Goal: Navigation & Orientation: Find specific page/section

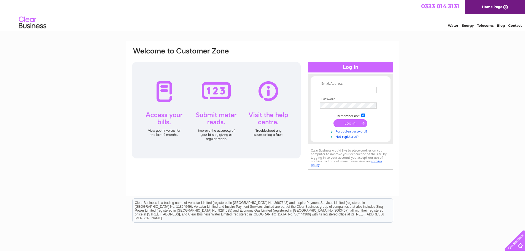
type input "[EMAIL_ADDRESS][DOMAIN_NAME]"
click at [342, 122] on input "submit" at bounding box center [350, 123] width 34 height 8
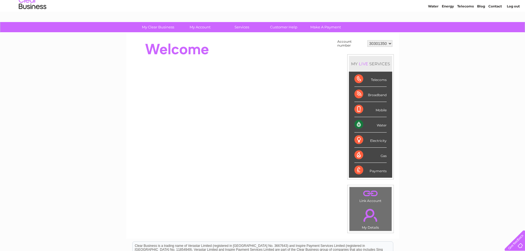
scroll to position [28, 0]
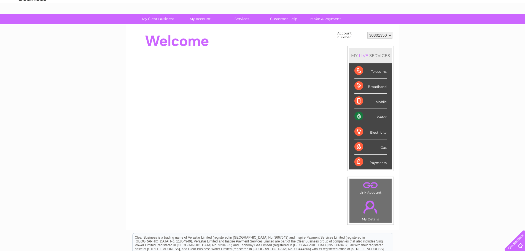
click at [358, 117] on div "Water" at bounding box center [370, 116] width 32 height 15
click at [381, 116] on div "Water" at bounding box center [370, 116] width 32 height 15
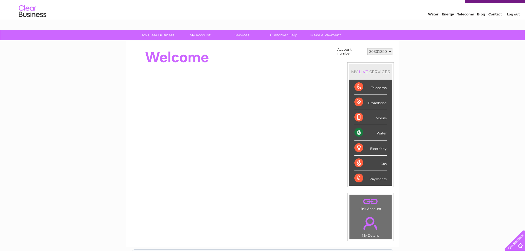
scroll to position [0, 0]
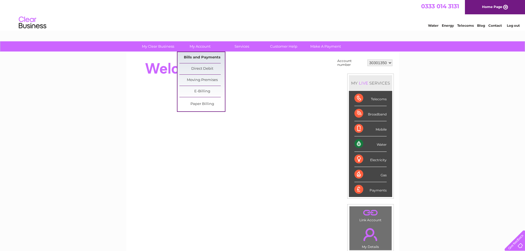
click at [205, 56] on link "Bills and Payments" at bounding box center [201, 57] width 45 height 11
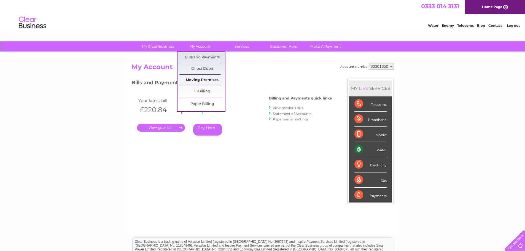
click at [210, 82] on link "Moving Premises" at bounding box center [201, 80] width 45 height 11
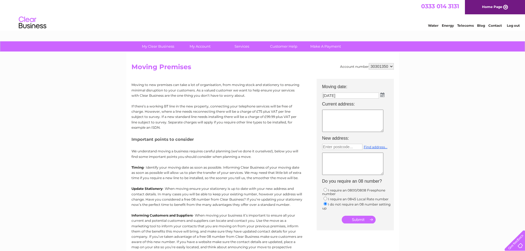
click at [351, 115] on textarea at bounding box center [352, 121] width 61 height 22
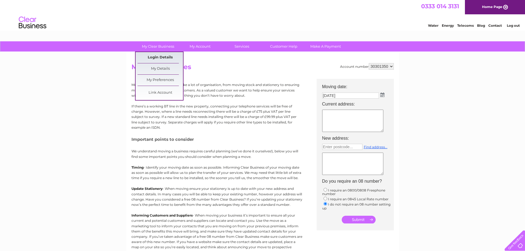
click at [170, 59] on link "Login Details" at bounding box center [160, 57] width 45 height 11
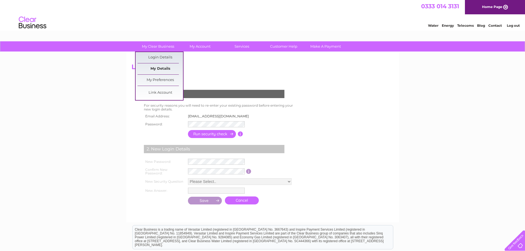
click at [165, 70] on link "My Details" at bounding box center [160, 68] width 45 height 11
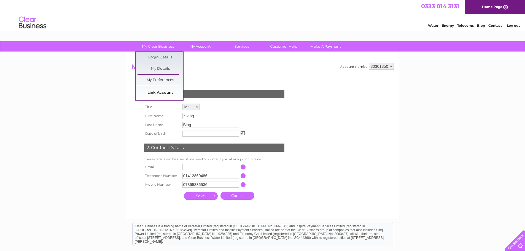
click at [160, 95] on link "Link Account" at bounding box center [160, 92] width 45 height 11
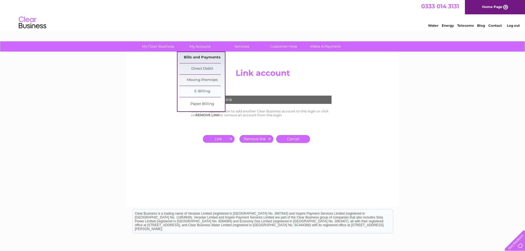
click at [208, 58] on link "Bills and Payments" at bounding box center [201, 57] width 45 height 11
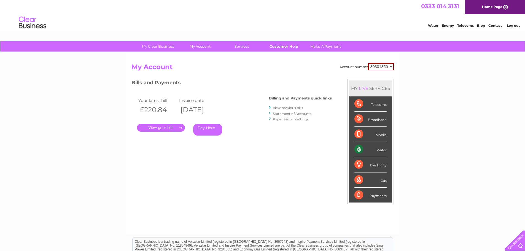
click at [281, 45] on link "Customer Help" at bounding box center [283, 46] width 45 height 10
